Goal: Transaction & Acquisition: Purchase product/service

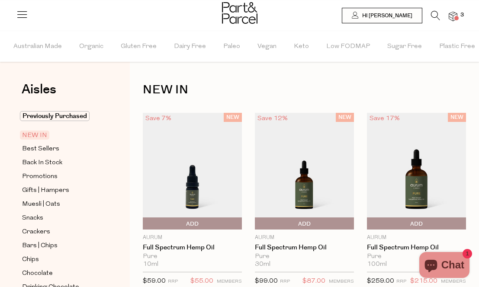
click at [42, 165] on span "Back In Stock" at bounding box center [42, 163] width 40 height 10
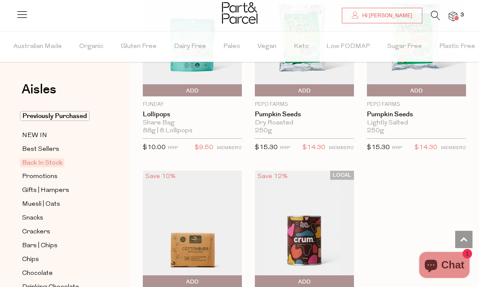
scroll to position [594, 0]
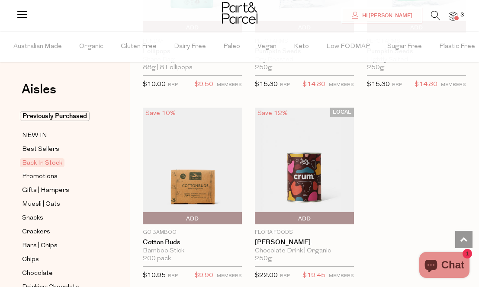
click at [433, 16] on icon at bounding box center [435, 16] width 9 height 10
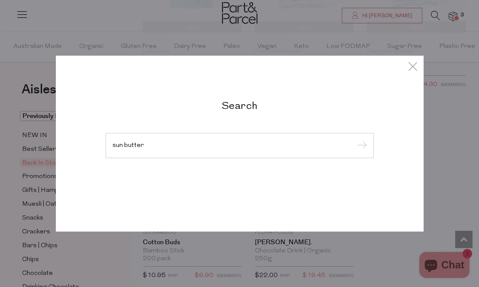
type input "sun butter"
click at [360, 146] on input "submit" at bounding box center [360, 146] width 13 height 13
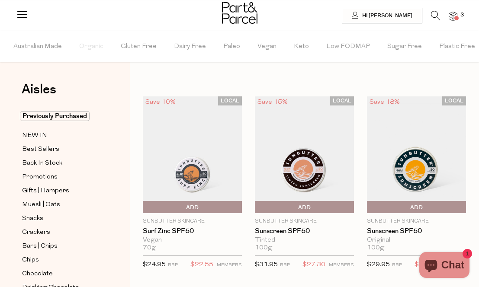
click at [436, 13] on icon at bounding box center [435, 16] width 9 height 10
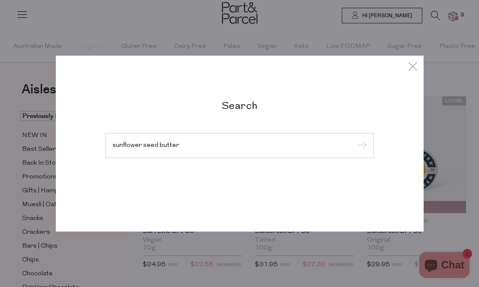
type input "sunflower seed butter"
click at [360, 146] on input "submit" at bounding box center [360, 146] width 13 height 13
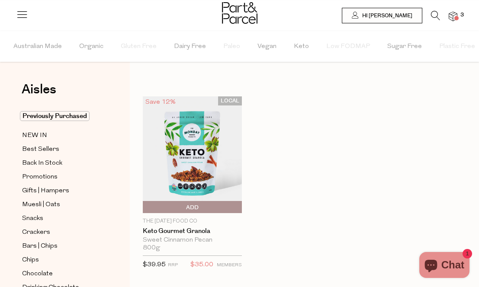
click at [436, 15] on icon at bounding box center [435, 16] width 9 height 10
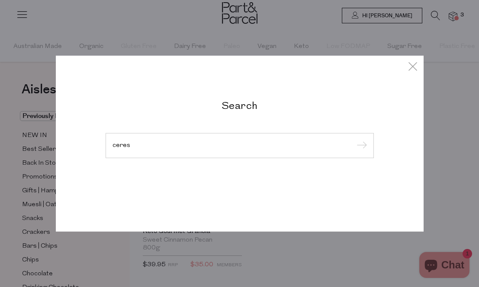
type input "ceres"
click at [360, 146] on input "submit" at bounding box center [360, 146] width 13 height 13
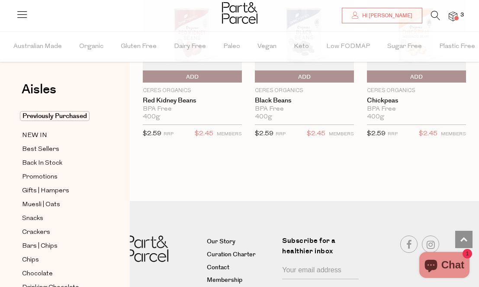
scroll to position [2985, 0]
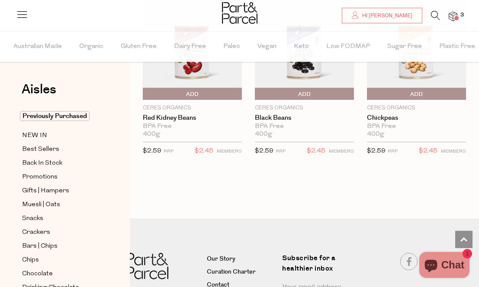
click at [433, 17] on icon at bounding box center [435, 16] width 9 height 10
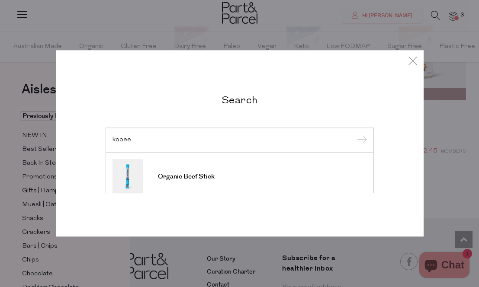
type input "kooee"
click at [360, 134] on input "submit" at bounding box center [360, 140] width 13 height 13
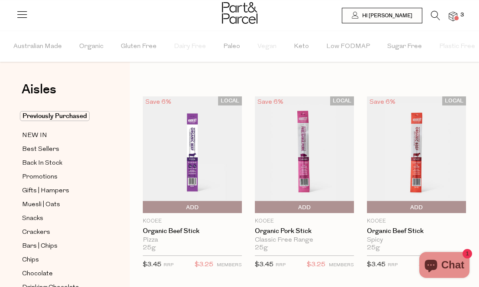
click at [145, 204] on span "Add To Parcel" at bounding box center [145, 207] width 0 height 13
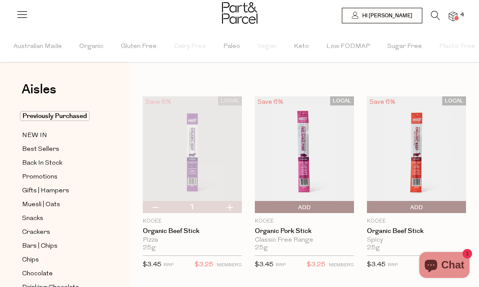
click at [229, 208] on button "button" at bounding box center [229, 207] width 25 height 12
type input "2"
click at [229, 208] on button "button" at bounding box center [229, 207] width 25 height 12
type input "3"
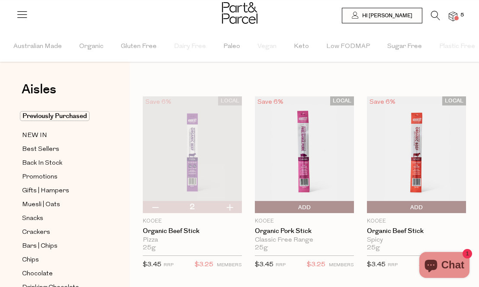
type input "3"
click at [229, 209] on button "button" at bounding box center [229, 207] width 25 height 12
type input "4"
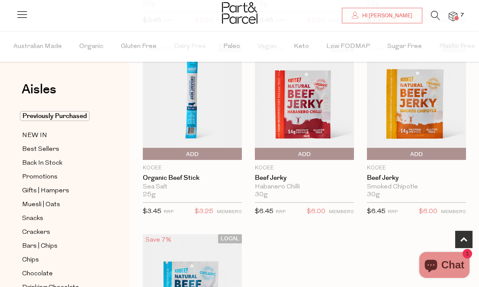
scroll to position [251, 0]
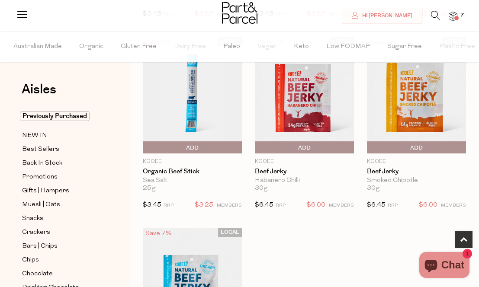
click at [145, 148] on span "Add To Parcel" at bounding box center [145, 148] width 0 height 13
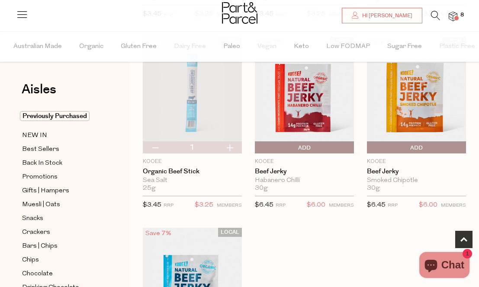
click at [229, 146] on button "button" at bounding box center [229, 148] width 25 height 12
type input "2"
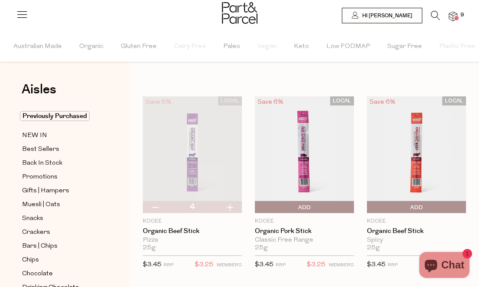
scroll to position [0, 0]
click at [37, 133] on span "NEW IN" at bounding box center [34, 136] width 25 height 10
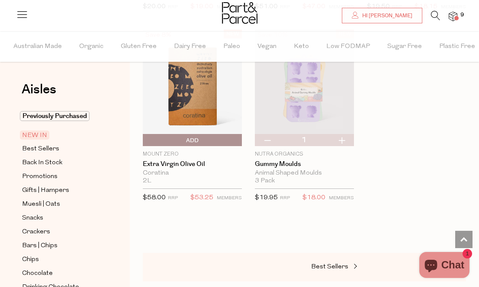
scroll to position [1247, 0]
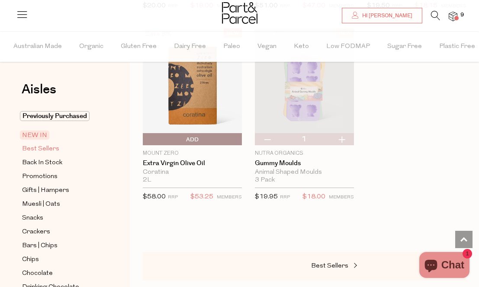
click at [29, 149] on span "Best Sellers" at bounding box center [40, 149] width 37 height 10
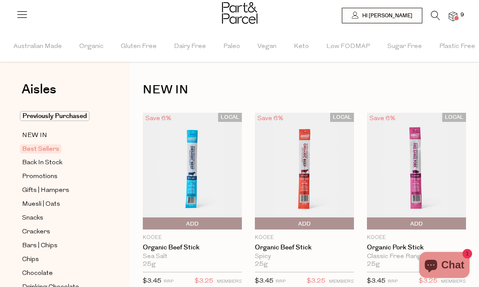
type input "2"
type input "4"
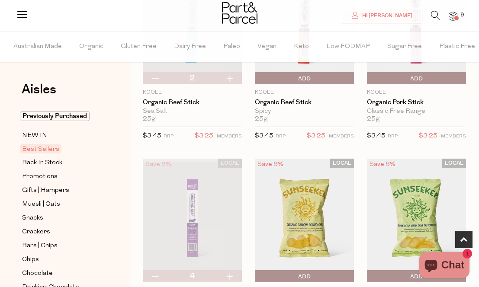
scroll to position [158, 0]
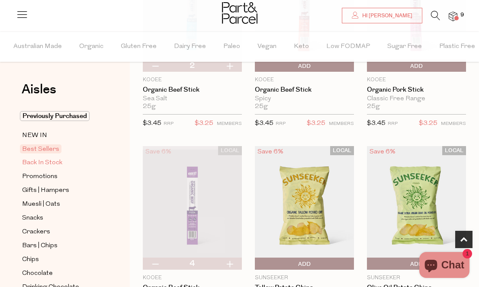
click at [49, 163] on span "Back In Stock" at bounding box center [42, 163] width 40 height 10
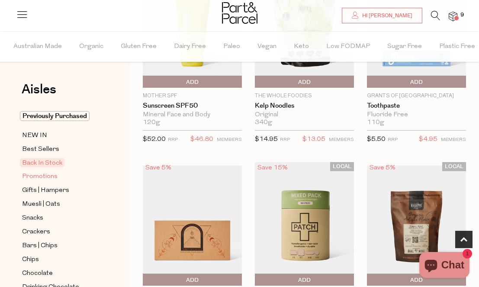
click at [48, 179] on span "Promotions" at bounding box center [39, 177] width 35 height 10
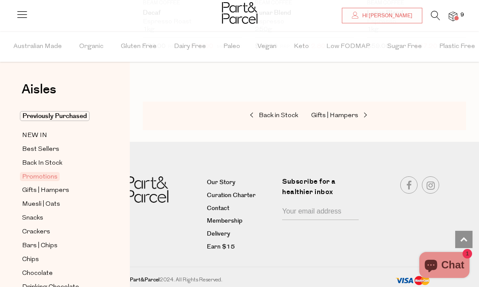
scroll to position [1390, 0]
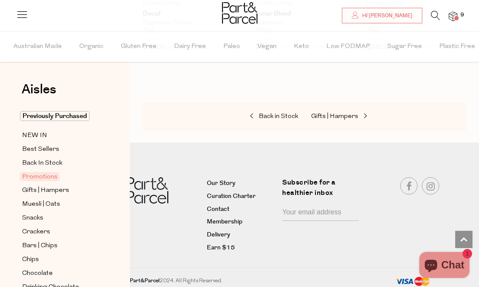
click at [454, 16] on img at bounding box center [453, 17] width 9 height 10
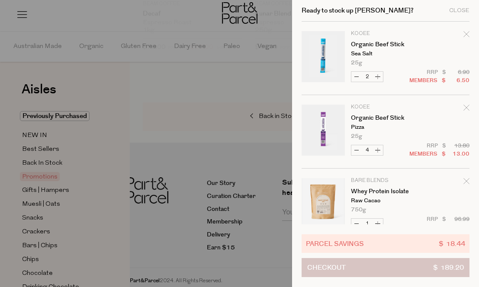
click at [334, 266] on span "Checkout" at bounding box center [326, 268] width 39 height 18
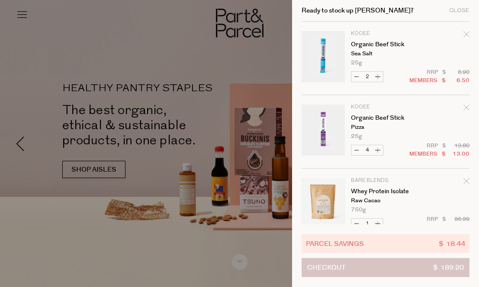
click at [349, 268] on button "Checkout $ 189.20" at bounding box center [386, 267] width 168 height 19
